Goal: Task Accomplishment & Management: Use online tool/utility

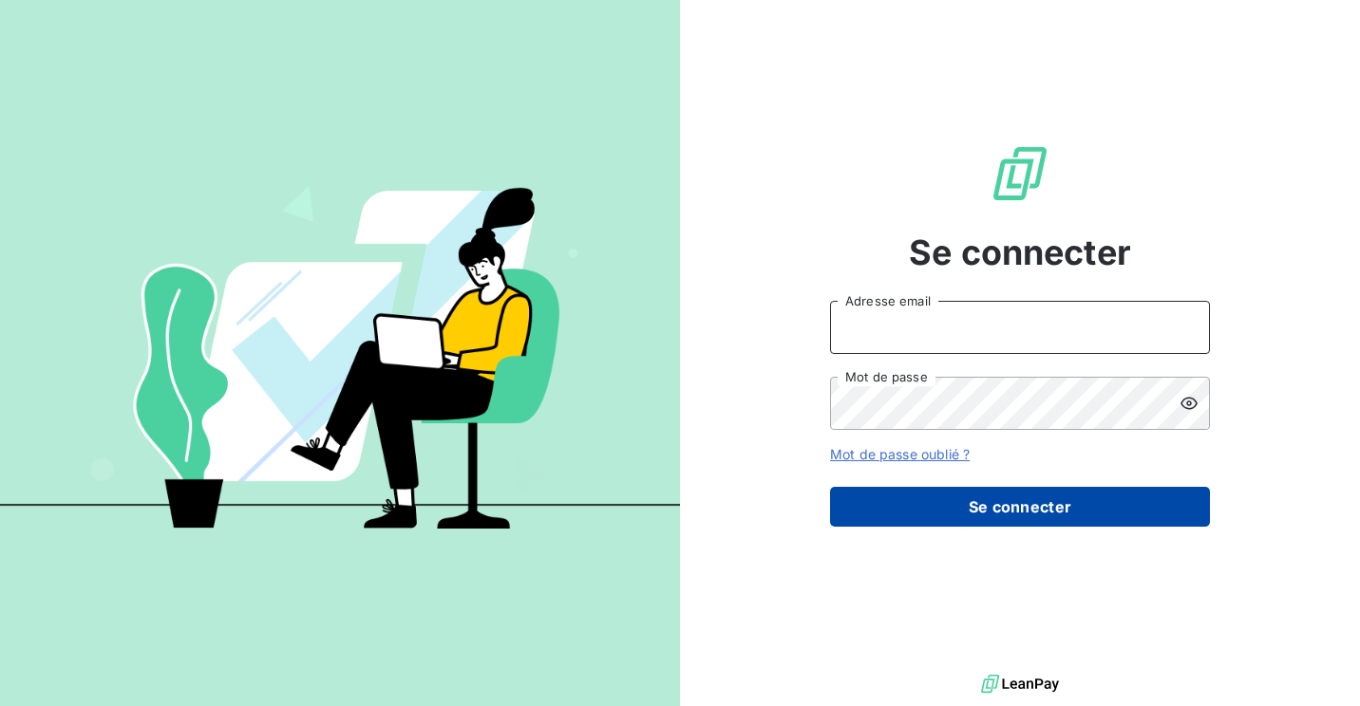
type input "[EMAIL_ADDRESS][DOMAIN_NAME]"
click at [1004, 512] on button "Se connecter" at bounding box center [1020, 507] width 380 height 40
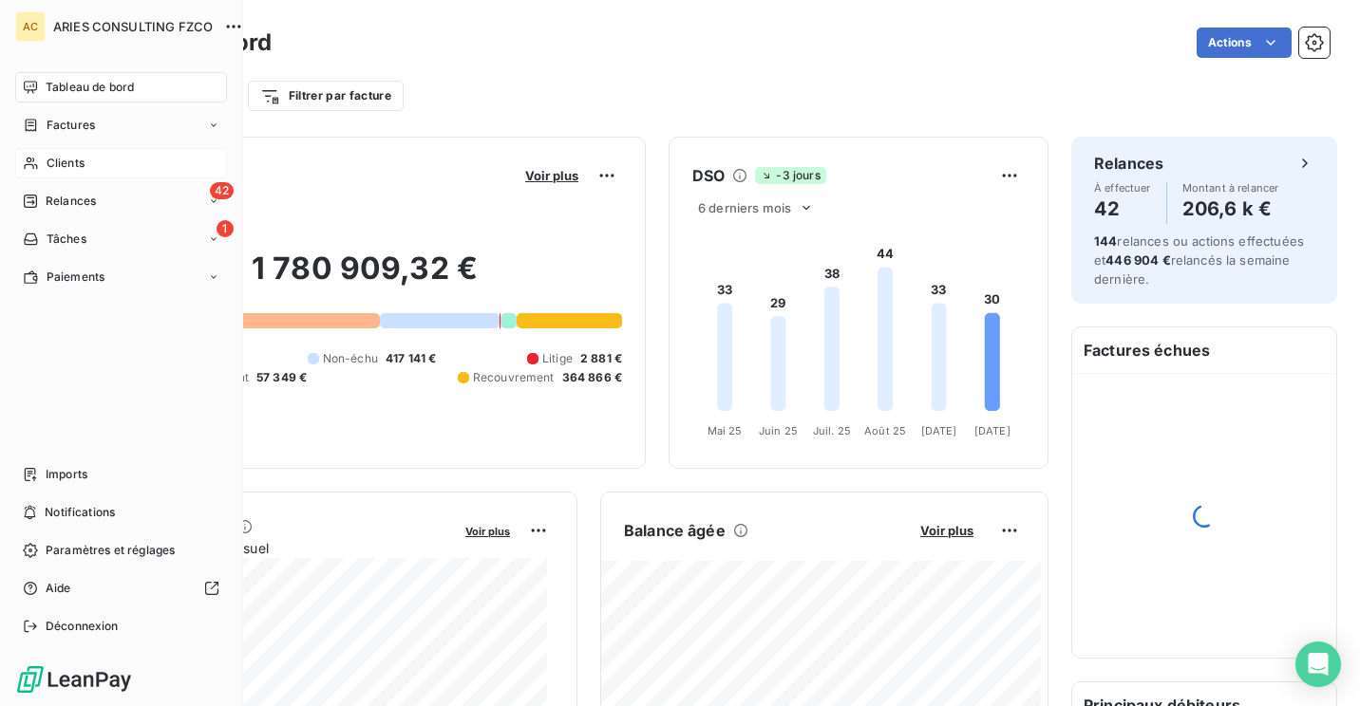
click at [54, 159] on span "Clients" at bounding box center [66, 163] width 38 height 17
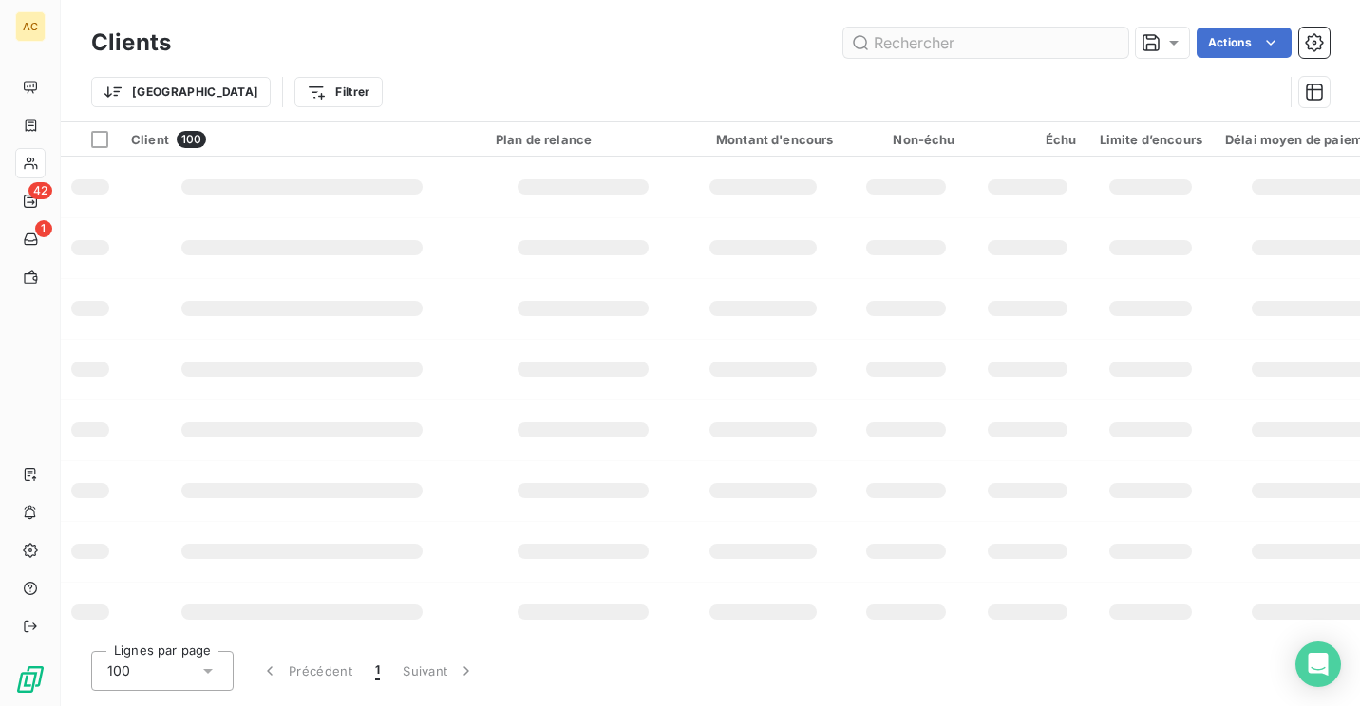
click at [963, 42] on input "text" at bounding box center [985, 43] width 285 height 30
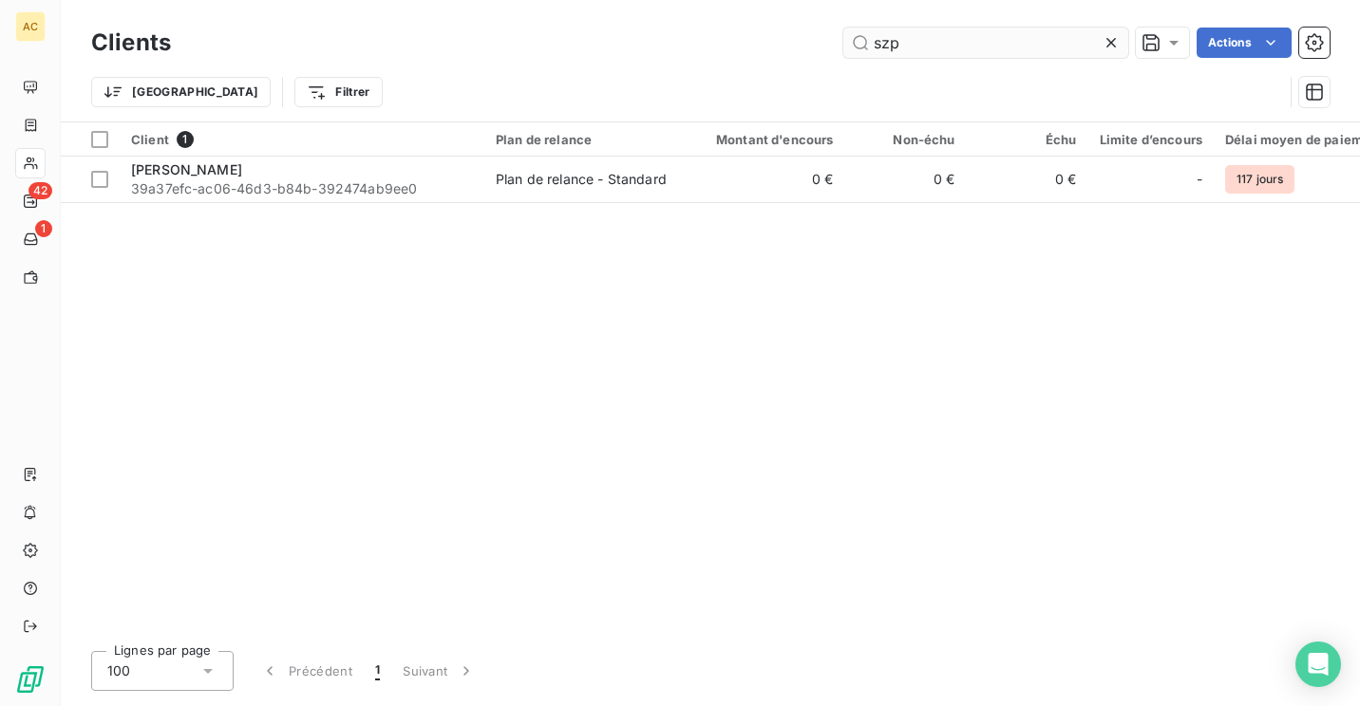
type input "szpa"
